Goal: Task Accomplishment & Management: Use online tool/utility

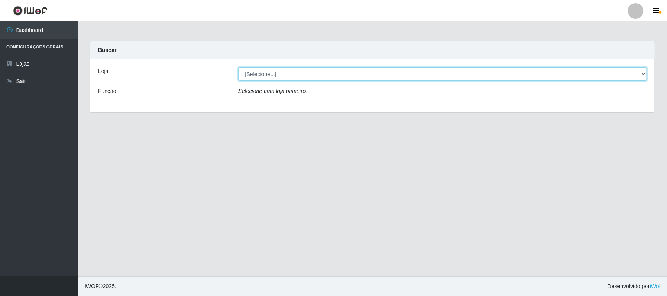
click at [247, 71] on select "[Selecione...] Hiper Queiroz - [GEOGRAPHIC_DATA][PERSON_NAME]" at bounding box center [442, 74] width 409 height 14
select select "515"
click at [238, 67] on select "[Selecione...] Hiper Queiroz - [GEOGRAPHIC_DATA][PERSON_NAME]" at bounding box center [442, 74] width 409 height 14
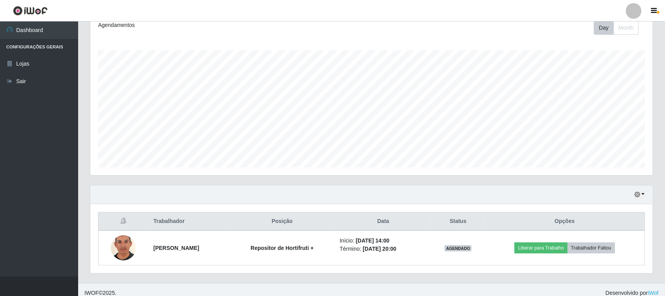
scroll to position [119, 0]
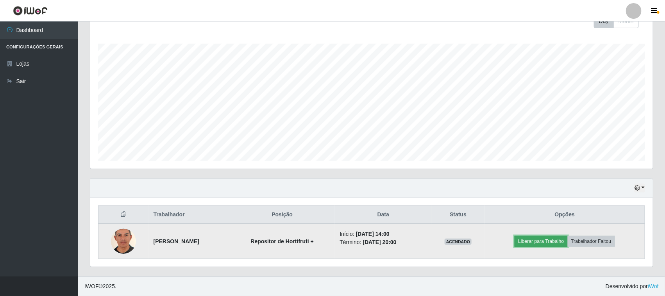
click at [530, 243] on button "Liberar para Trabalho" at bounding box center [540, 241] width 53 height 11
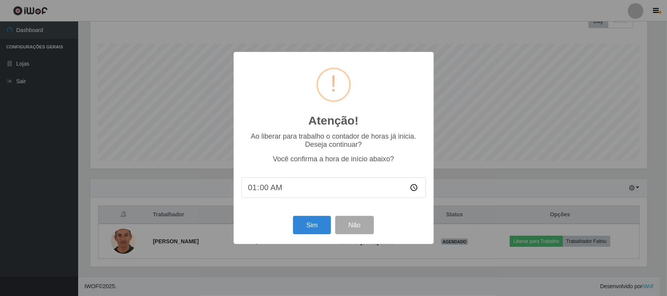
type input "14:00"
click at [309, 226] on button "Sim" at bounding box center [312, 225] width 38 height 18
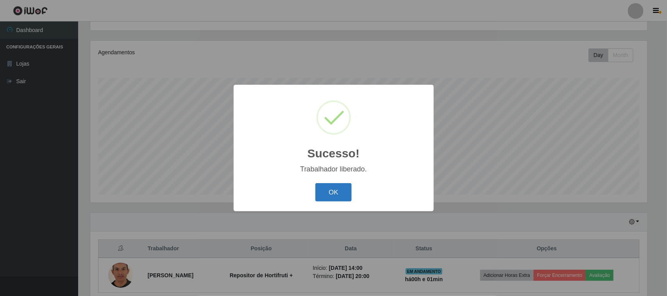
click at [337, 188] on button "OK" at bounding box center [333, 192] width 36 height 18
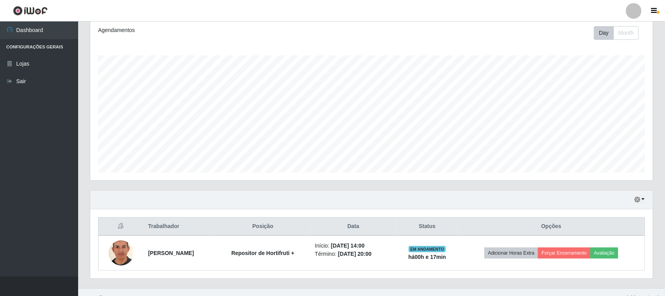
scroll to position [119, 0]
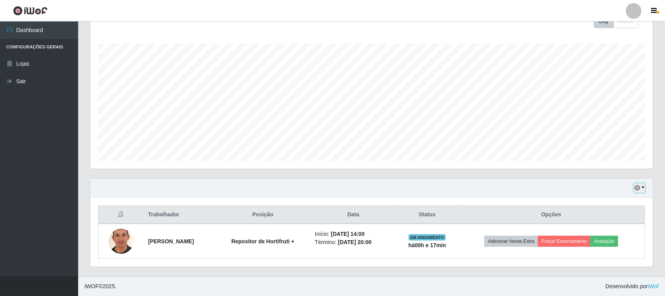
click at [639, 187] on icon "button" at bounding box center [636, 187] width 5 height 5
click at [603, 159] on button "1 Semana" at bounding box center [613, 158] width 62 height 16
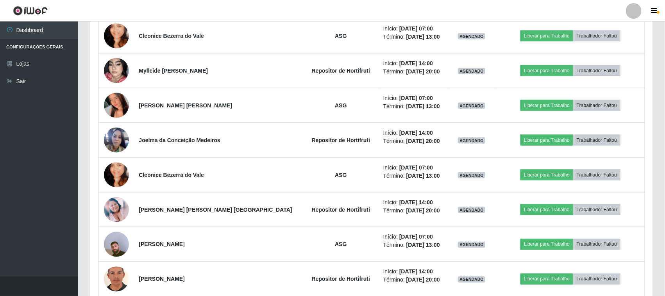
scroll to position [362, 0]
